Goal: Transaction & Acquisition: Purchase product/service

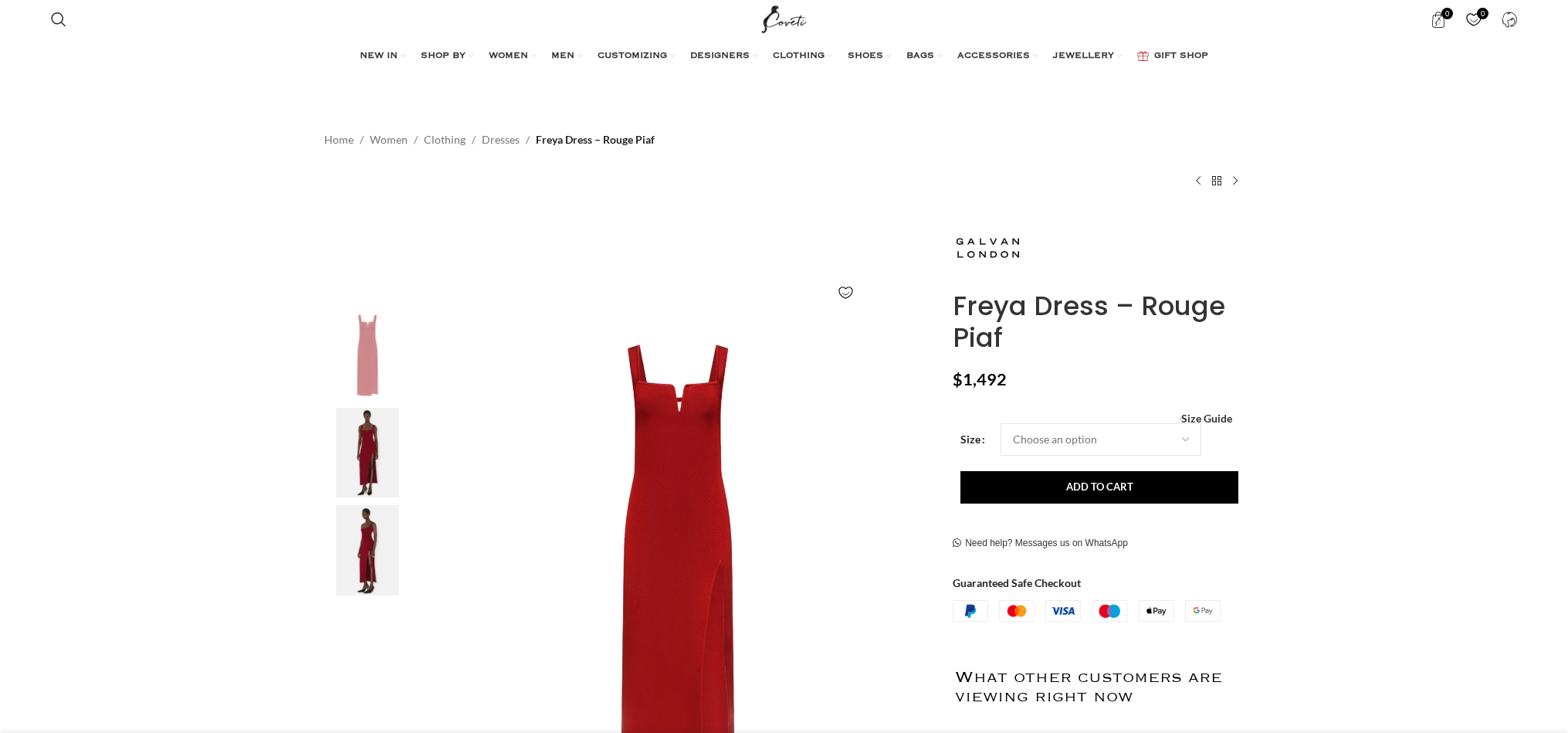
click at [374, 451] on img at bounding box center [367, 452] width 94 height 90
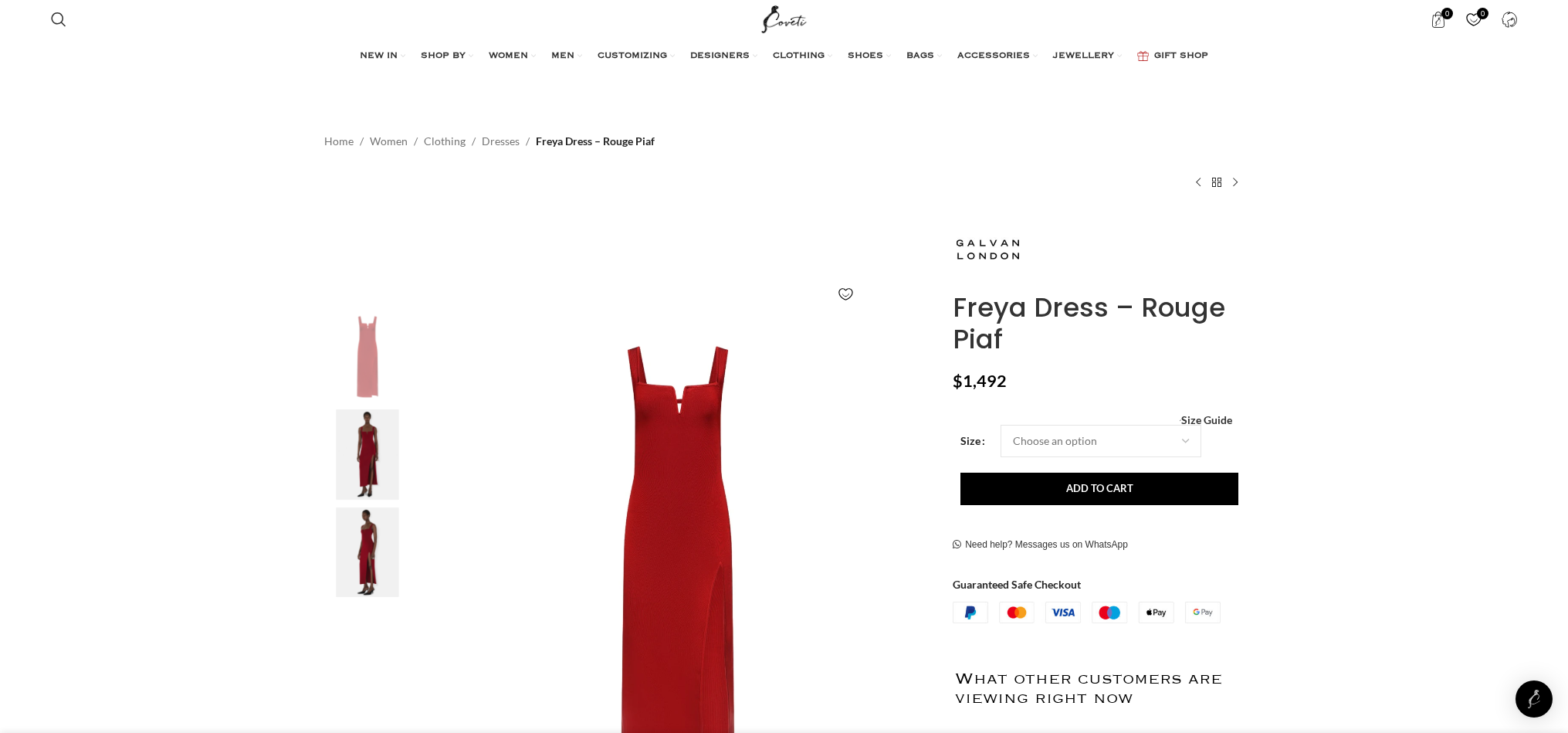
click at [366, 547] on img "3 / 3" at bounding box center [367, 552] width 94 height 90
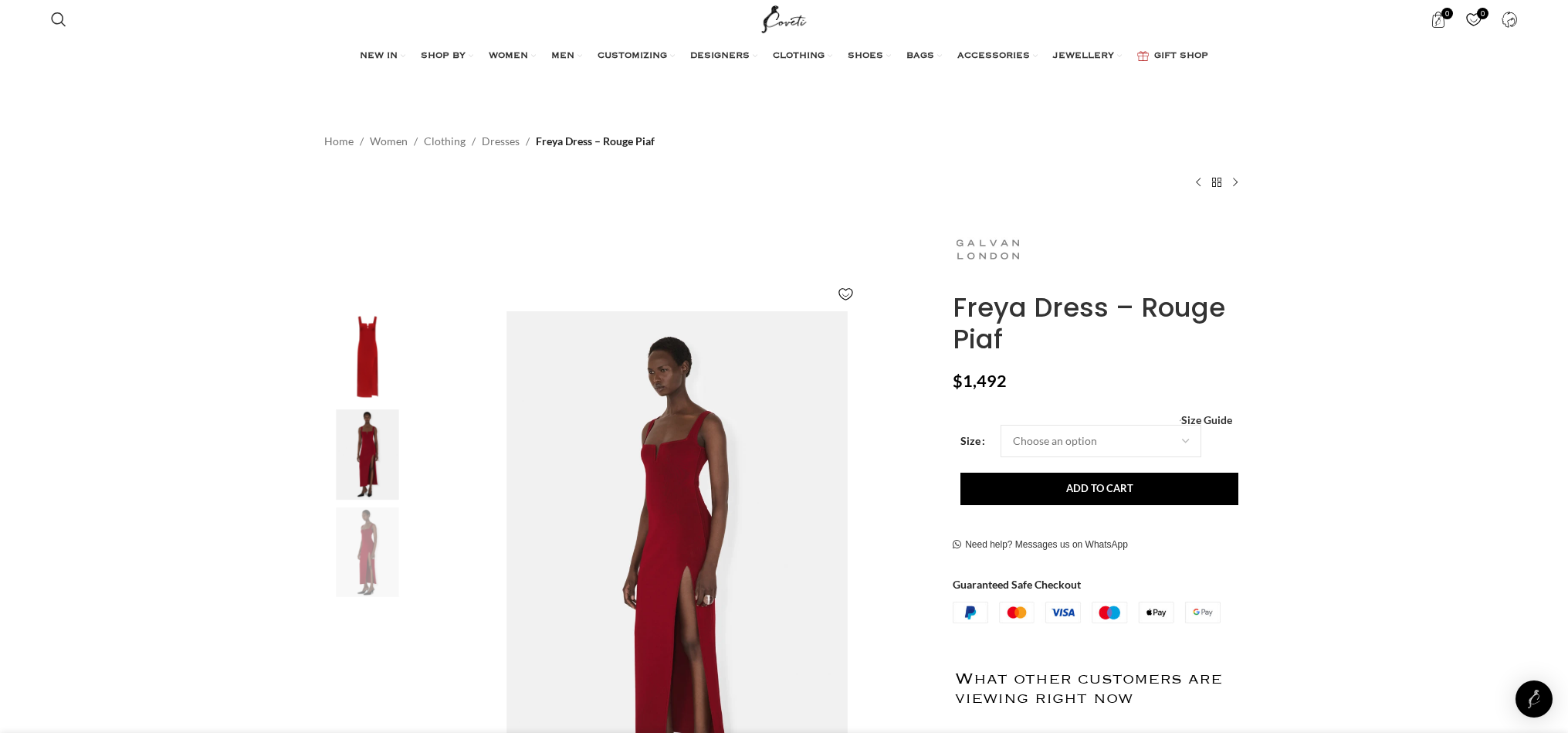
click at [982, 245] on img at bounding box center [987, 249] width 70 height 70
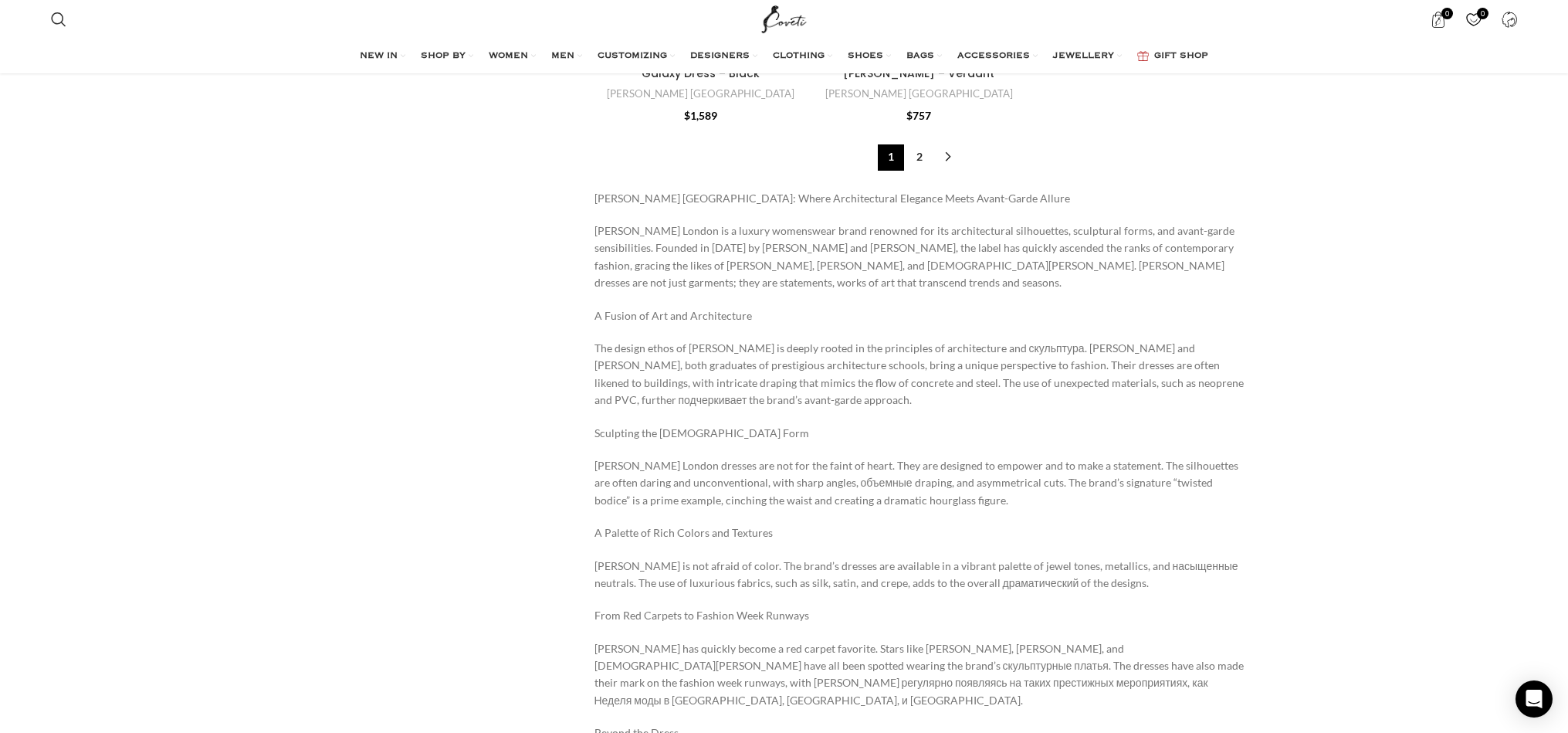
scroll to position [5407, 0]
click at [921, 142] on link "2" at bounding box center [919, 155] width 27 height 27
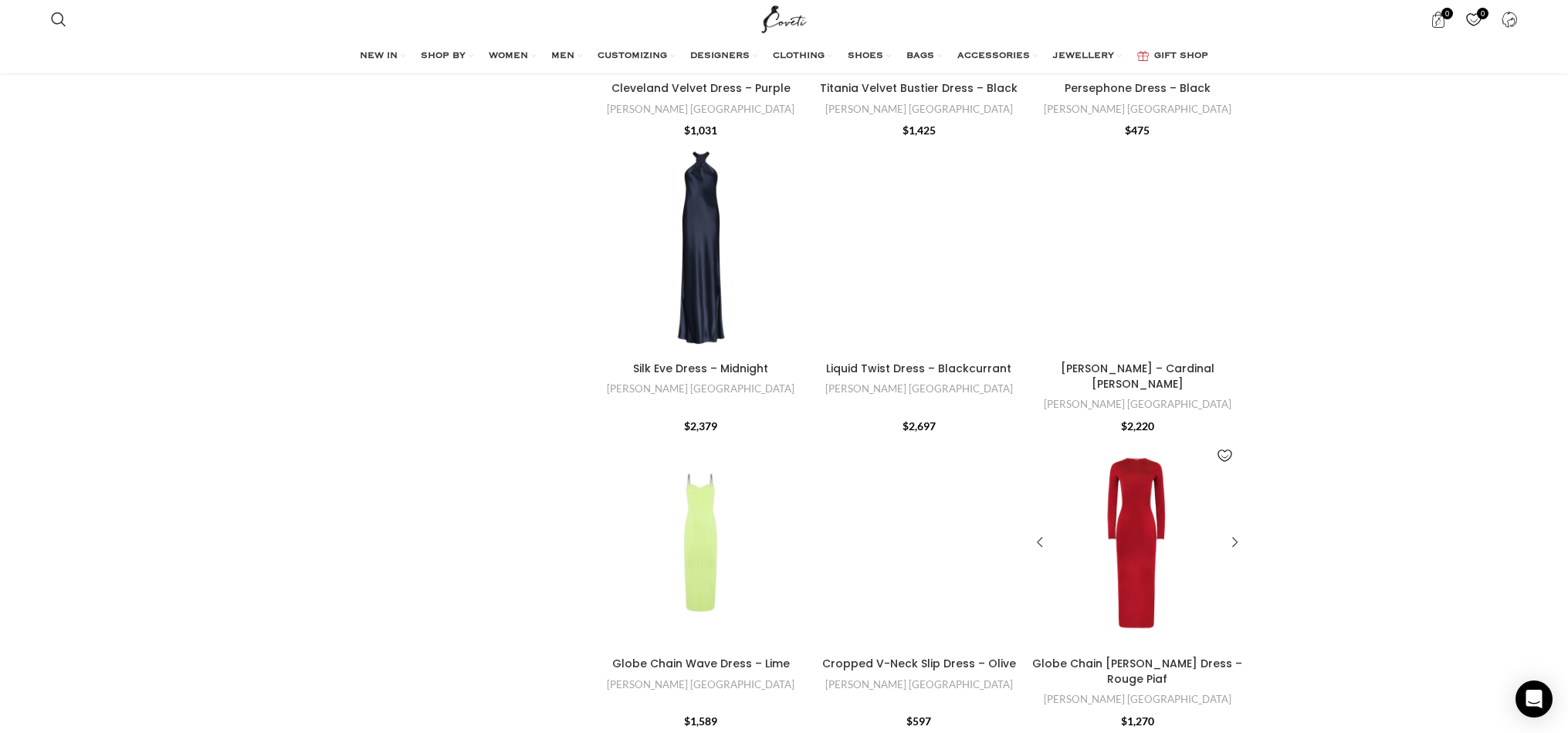
scroll to position [2602, 0]
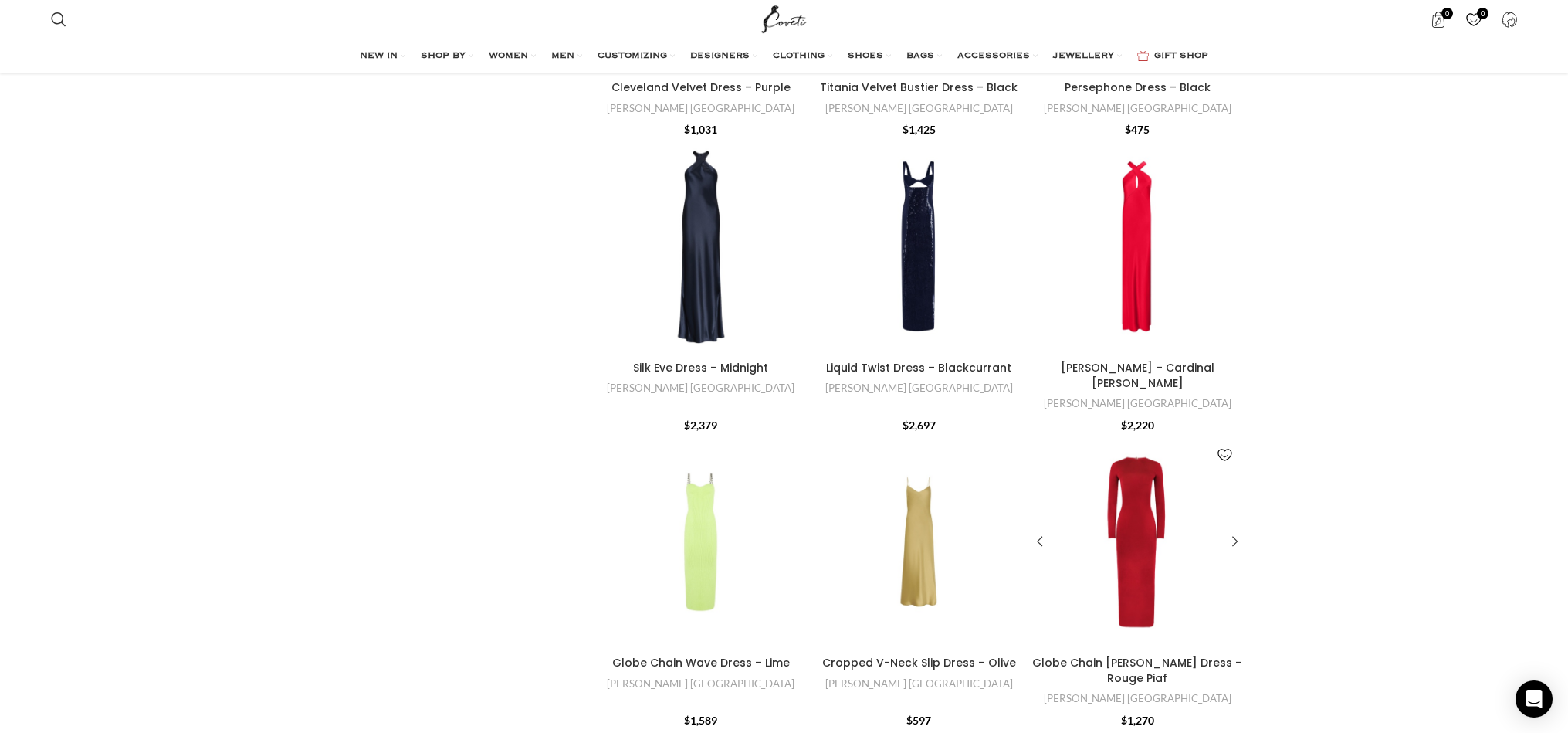
click at [1143, 466] on div "Globe Chain Vega Dress – Rouge Piaf" at bounding box center [1136, 542] width 42 height 214
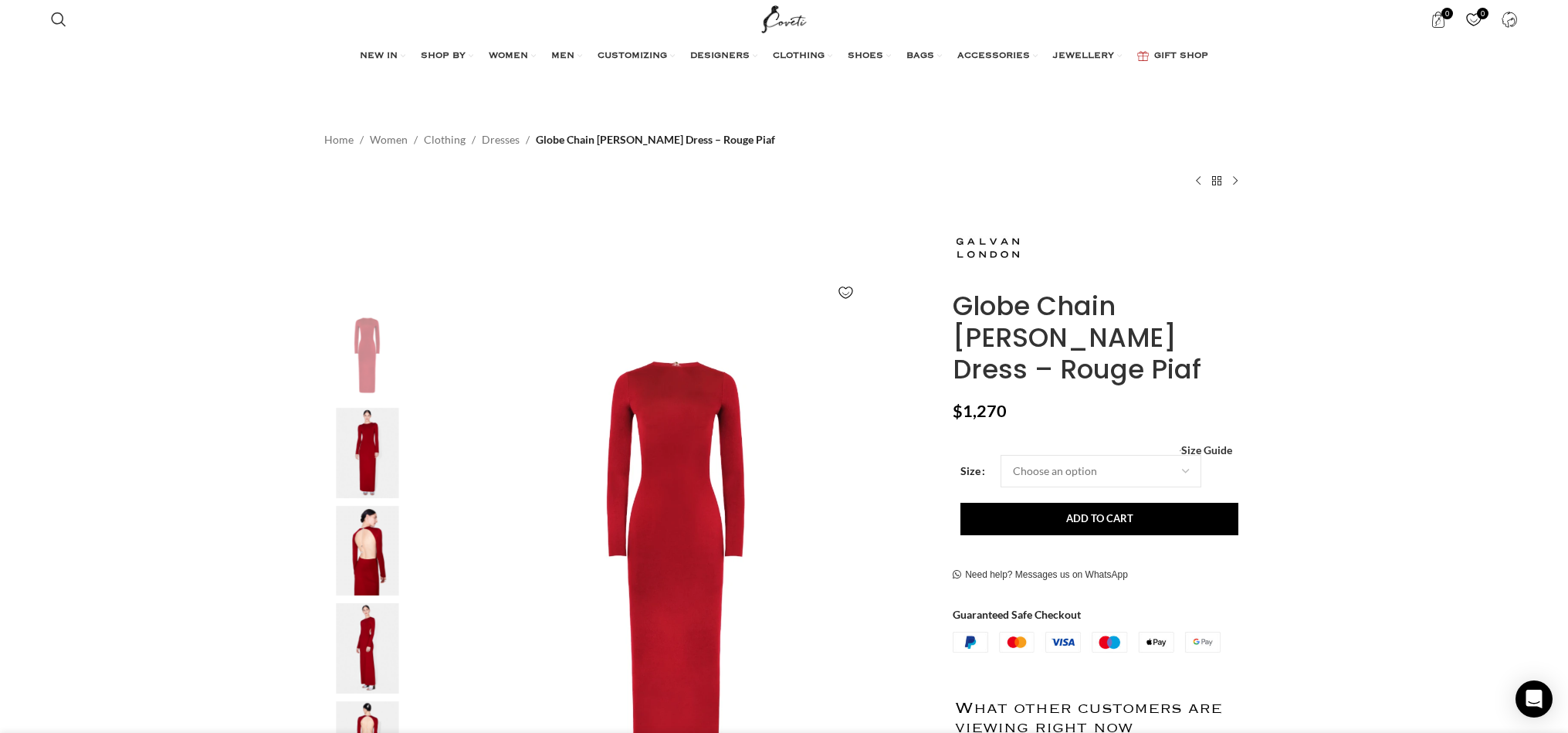
click at [376, 440] on img "2 / 5" at bounding box center [367, 452] width 94 height 90
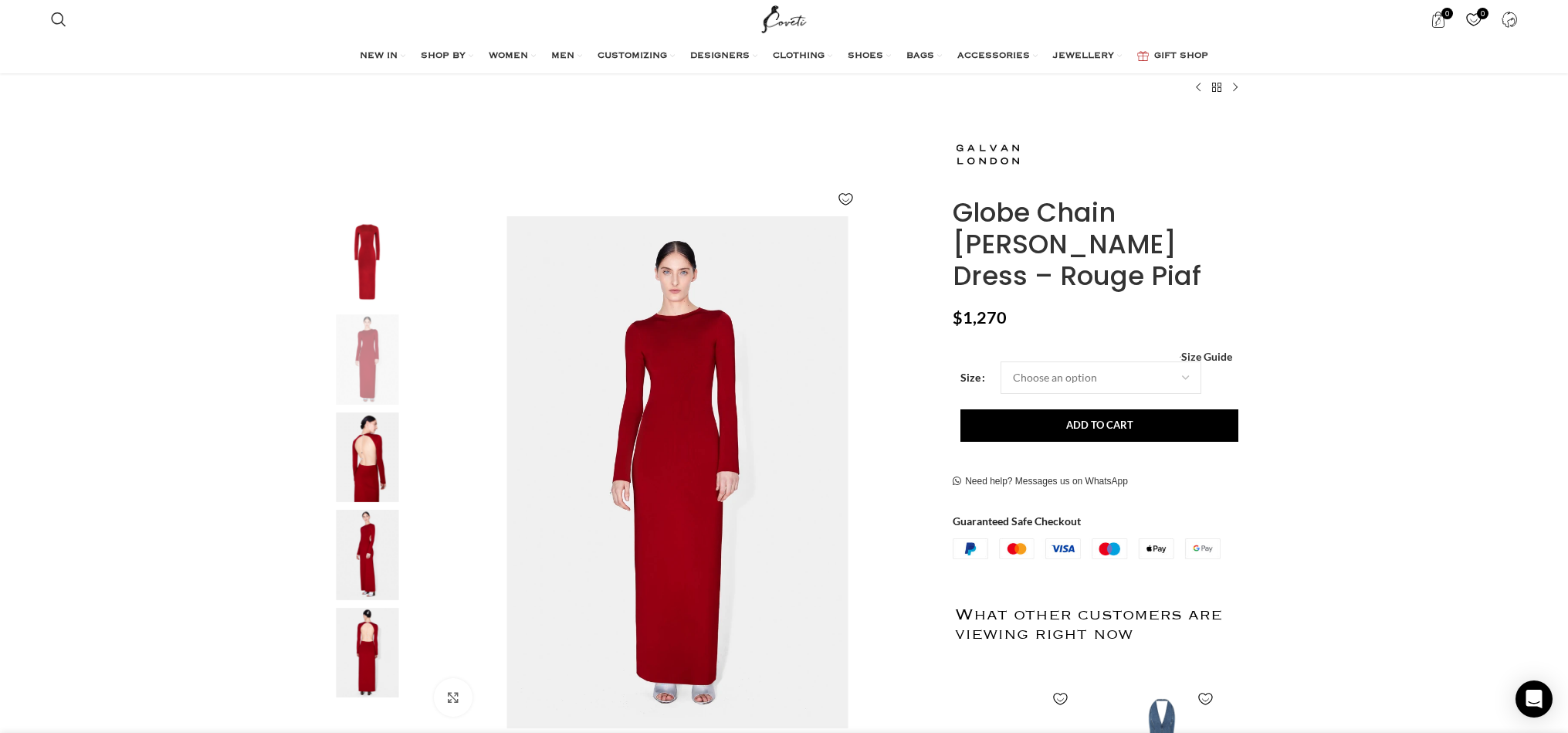
scroll to position [99, 0]
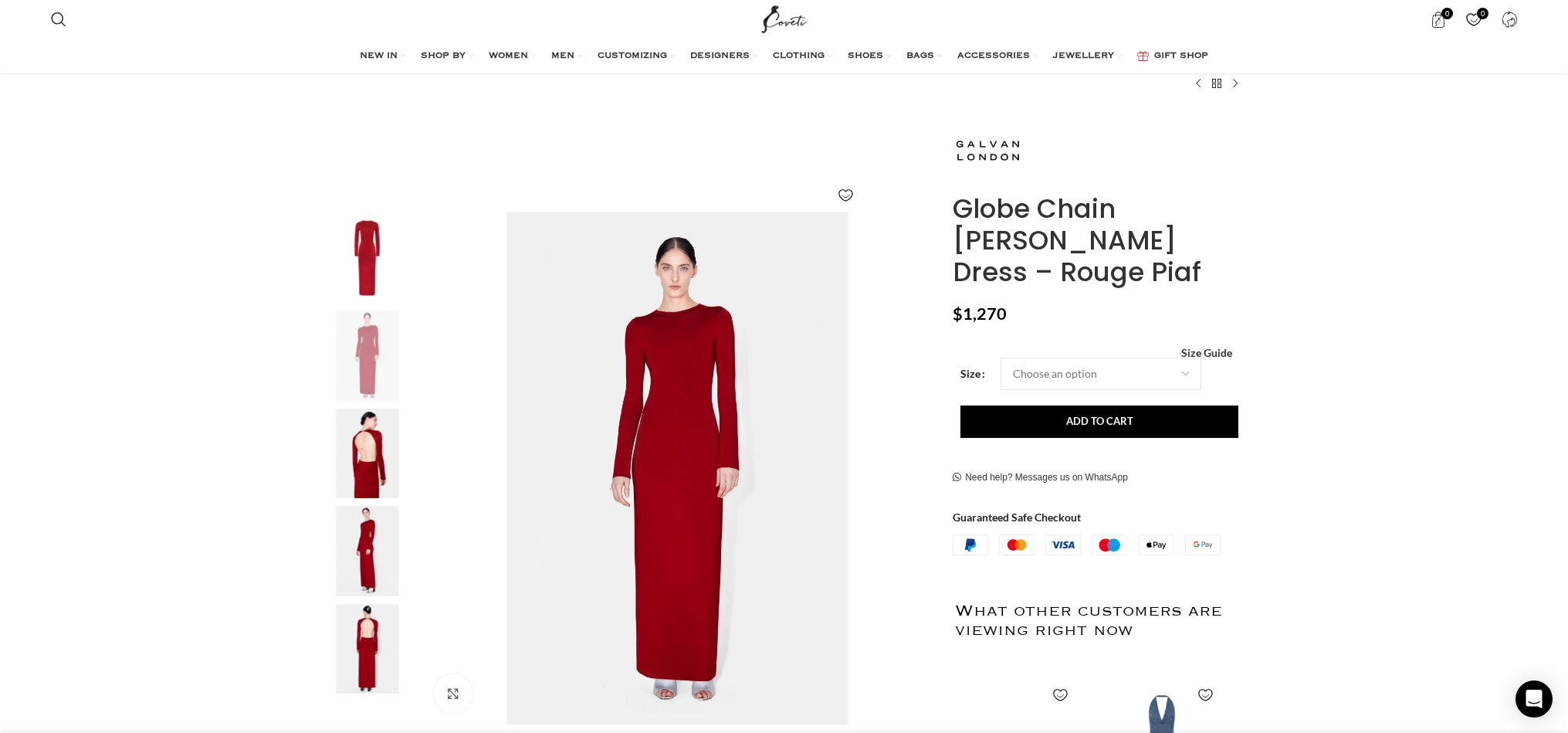
click at [376, 449] on img "3 / 5" at bounding box center [367, 453] width 94 height 90
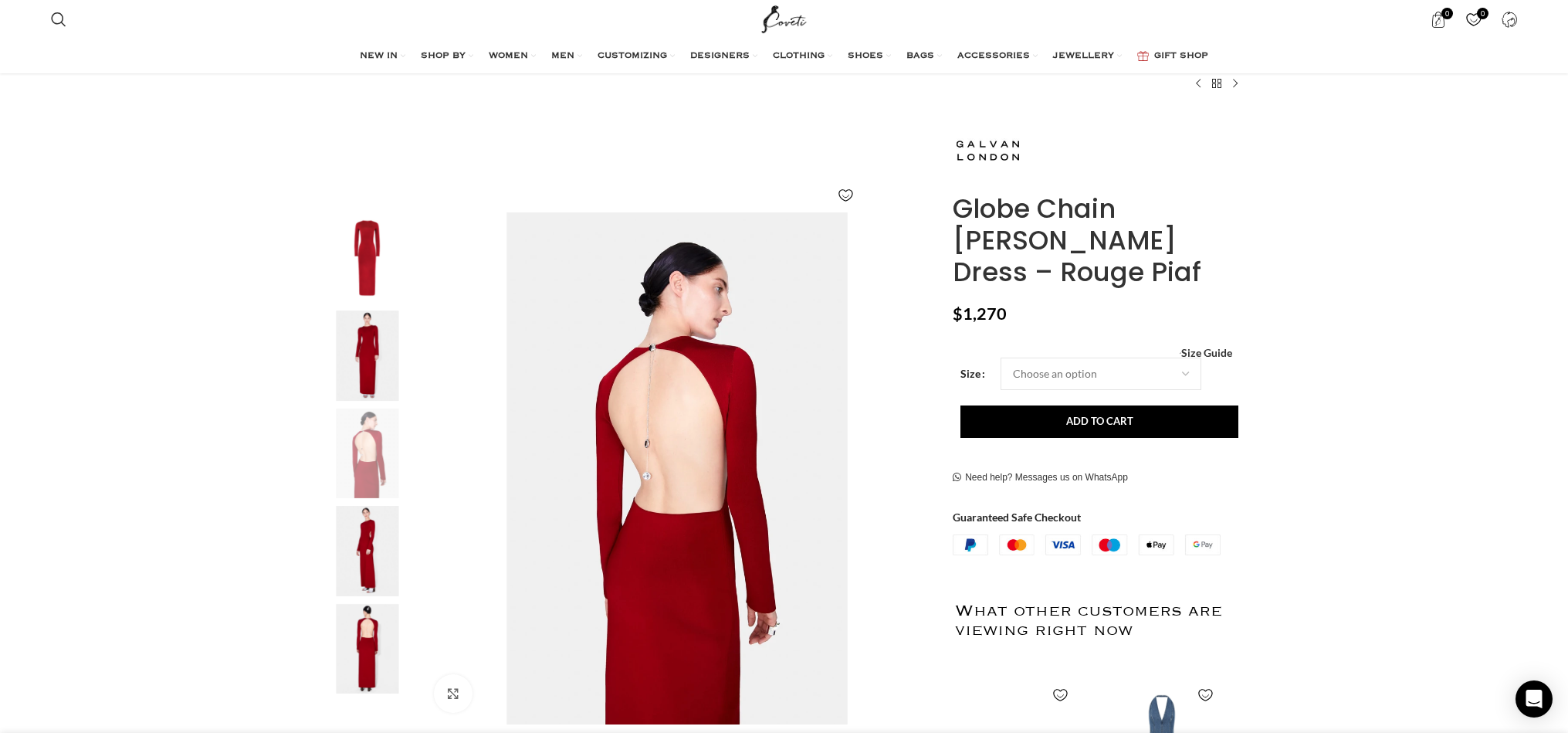
click at [368, 548] on img "4 / 5" at bounding box center [367, 550] width 94 height 90
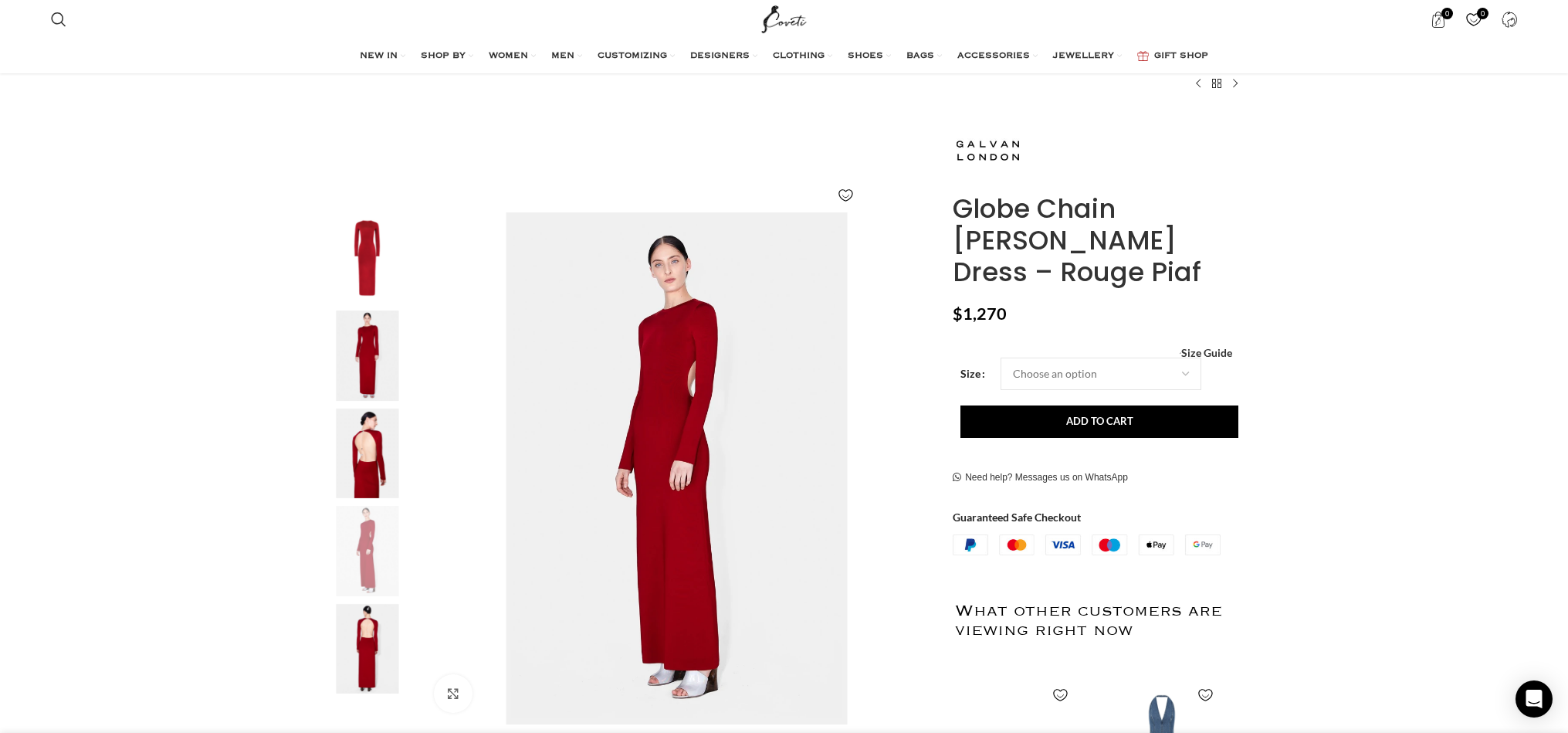
click at [367, 622] on img "5 / 5" at bounding box center [367, 649] width 94 height 90
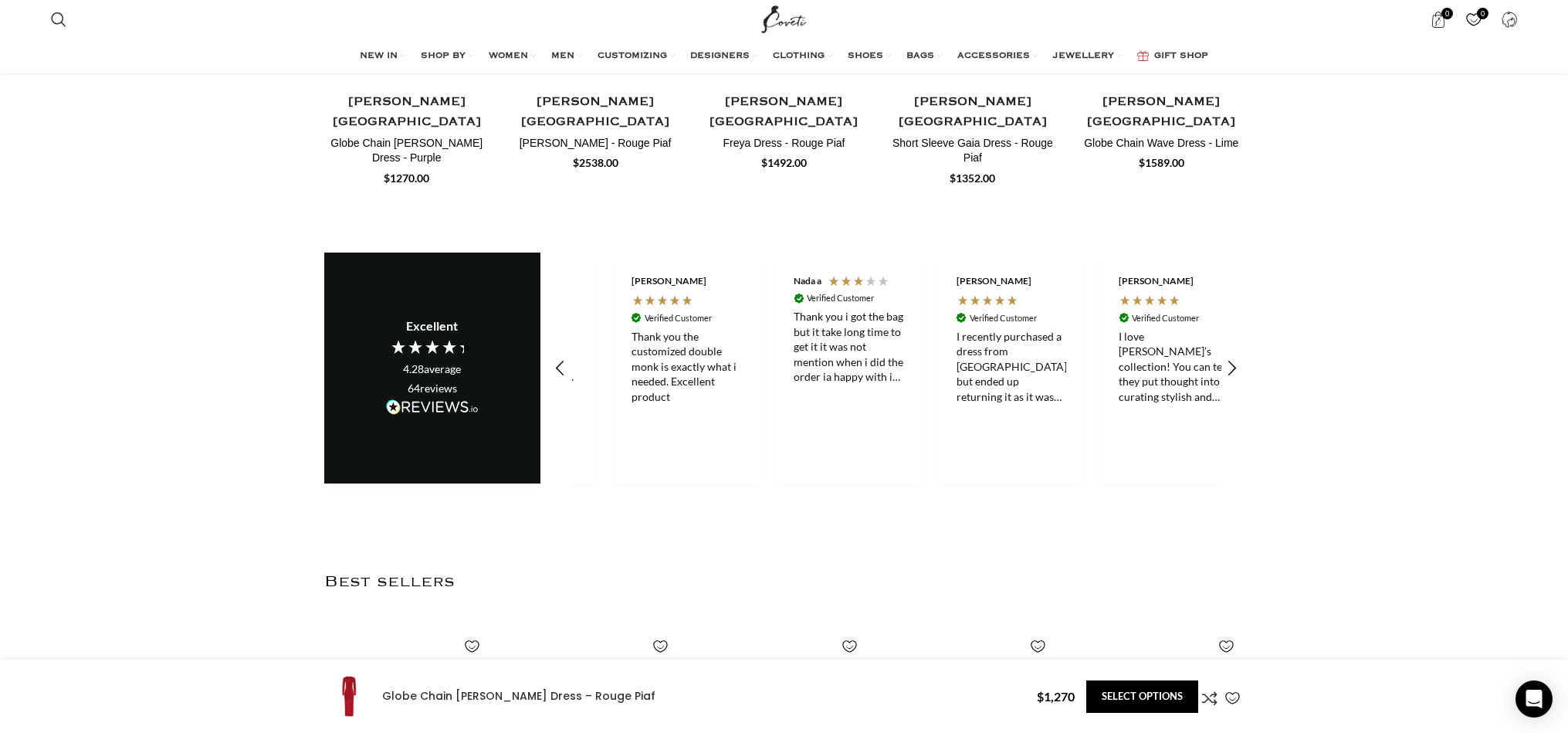
scroll to position [0, 325]
